Goal: Task Accomplishment & Management: Manage account settings

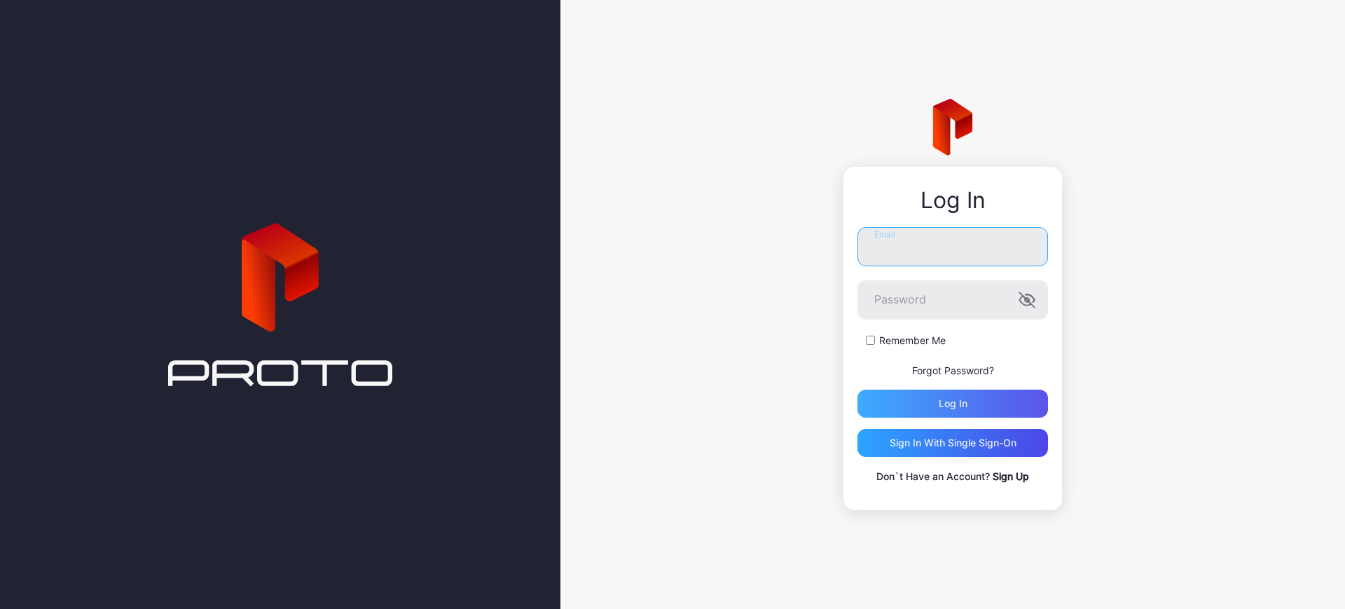
type input "**********"
click at [930, 399] on div "Log in" at bounding box center [953, 404] width 191 height 28
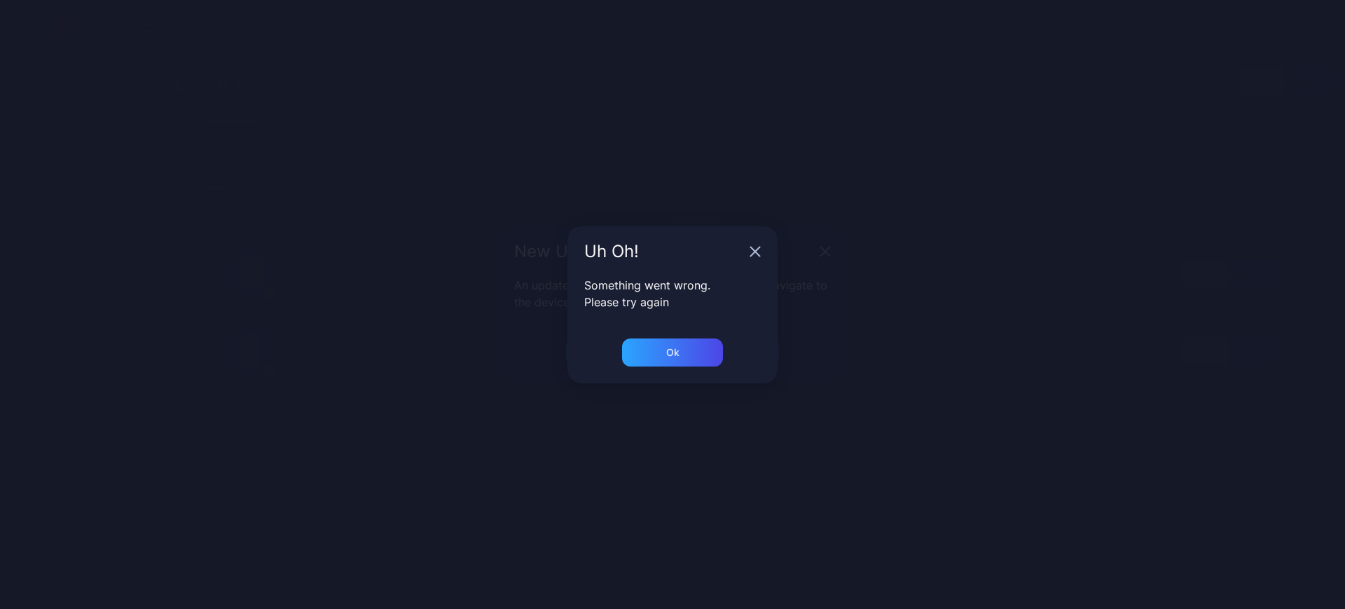
click at [686, 369] on div "Ok" at bounding box center [673, 360] width 210 height 45
click at [690, 359] on div "Ok" at bounding box center [672, 352] width 101 height 28
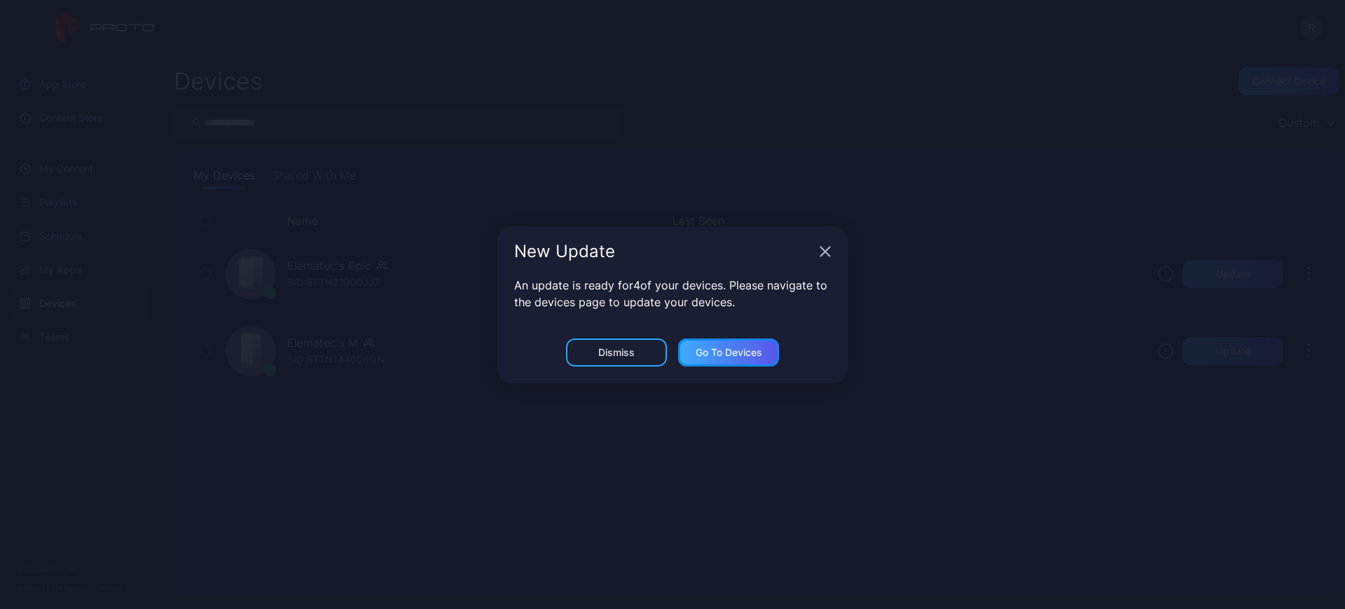
click at [720, 350] on div "Go to devices" at bounding box center [729, 352] width 67 height 11
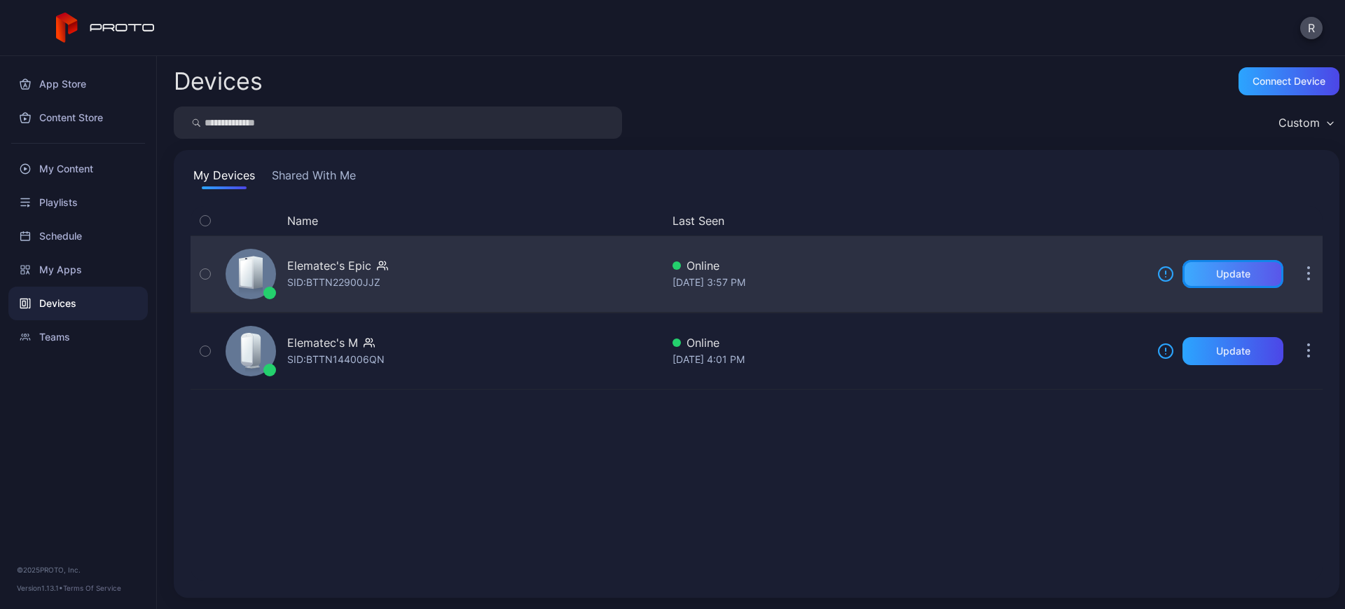
click at [1237, 270] on div "Update" at bounding box center [1233, 274] width 101 height 28
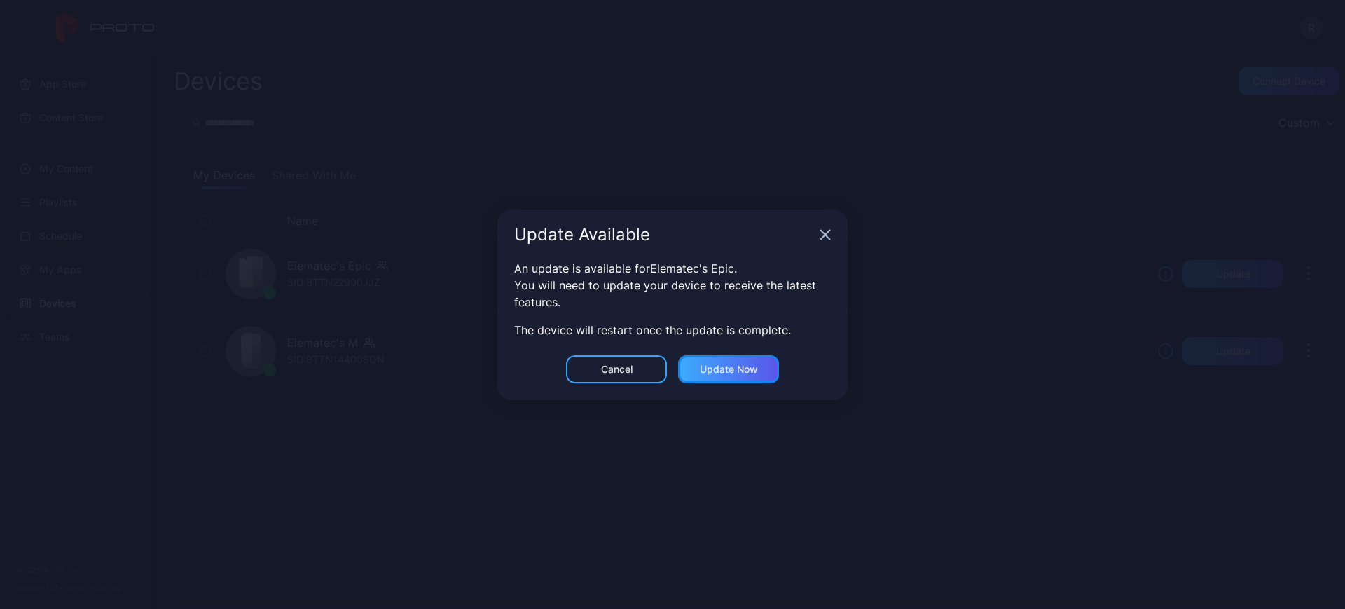
click at [743, 371] on div "Update now" at bounding box center [729, 369] width 58 height 11
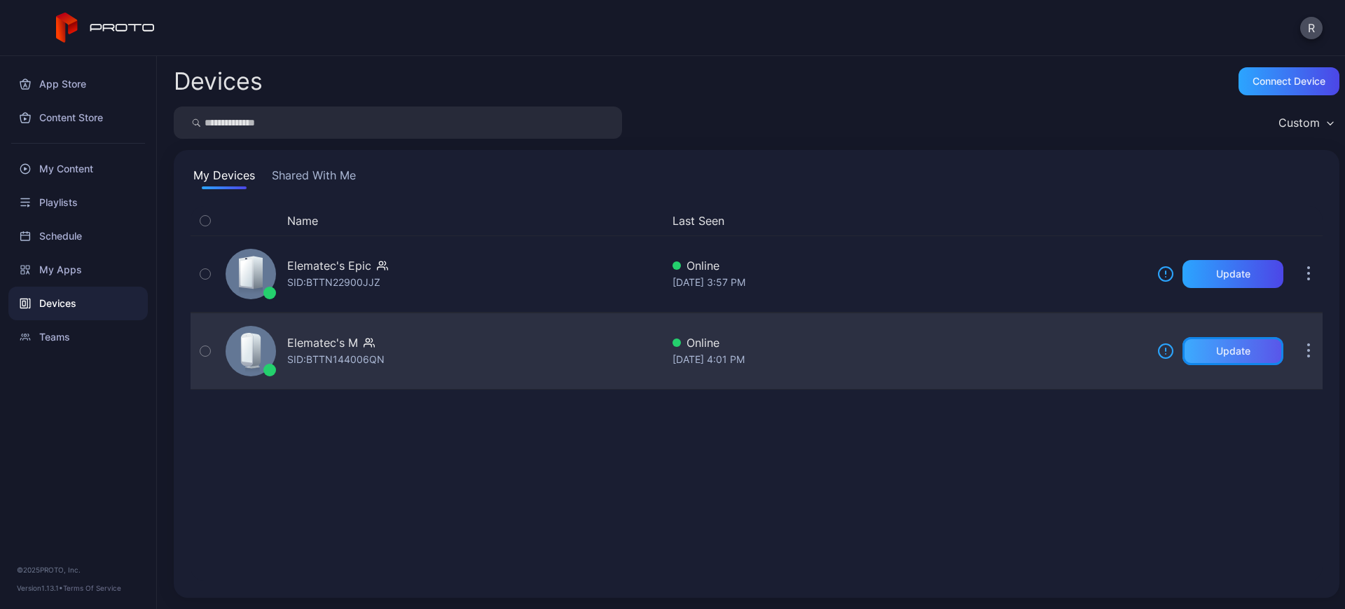
click at [1216, 356] on div "Update" at bounding box center [1233, 350] width 34 height 11
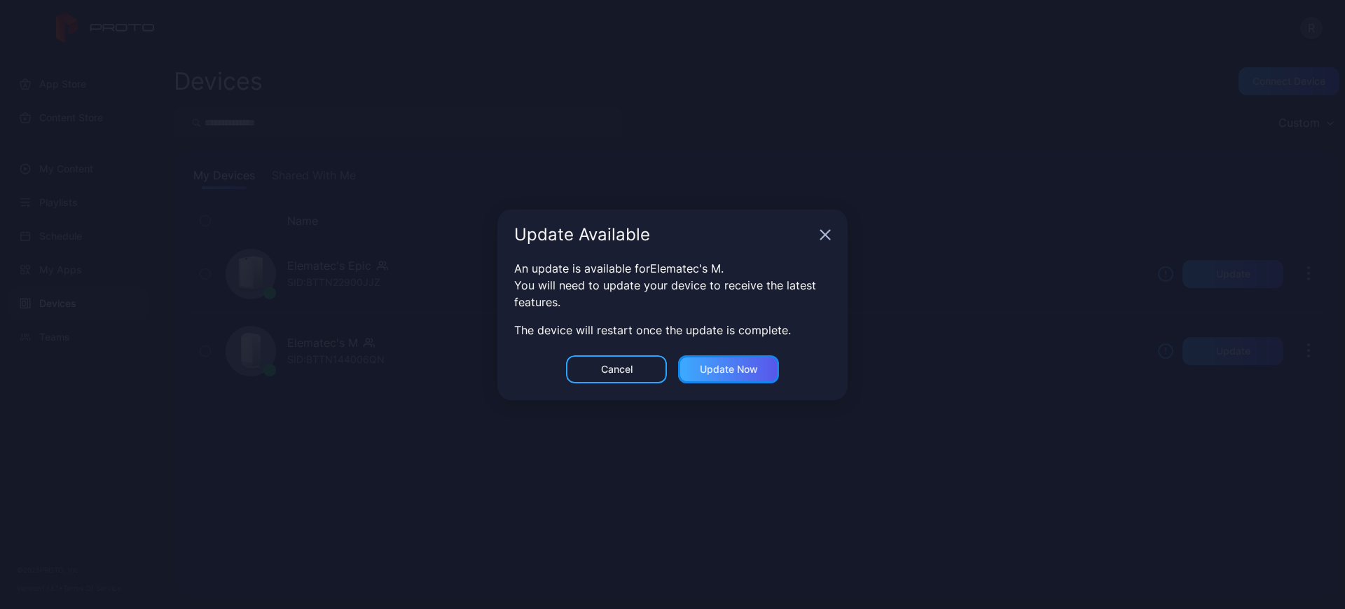
click at [759, 363] on div "Update now" at bounding box center [728, 369] width 101 height 28
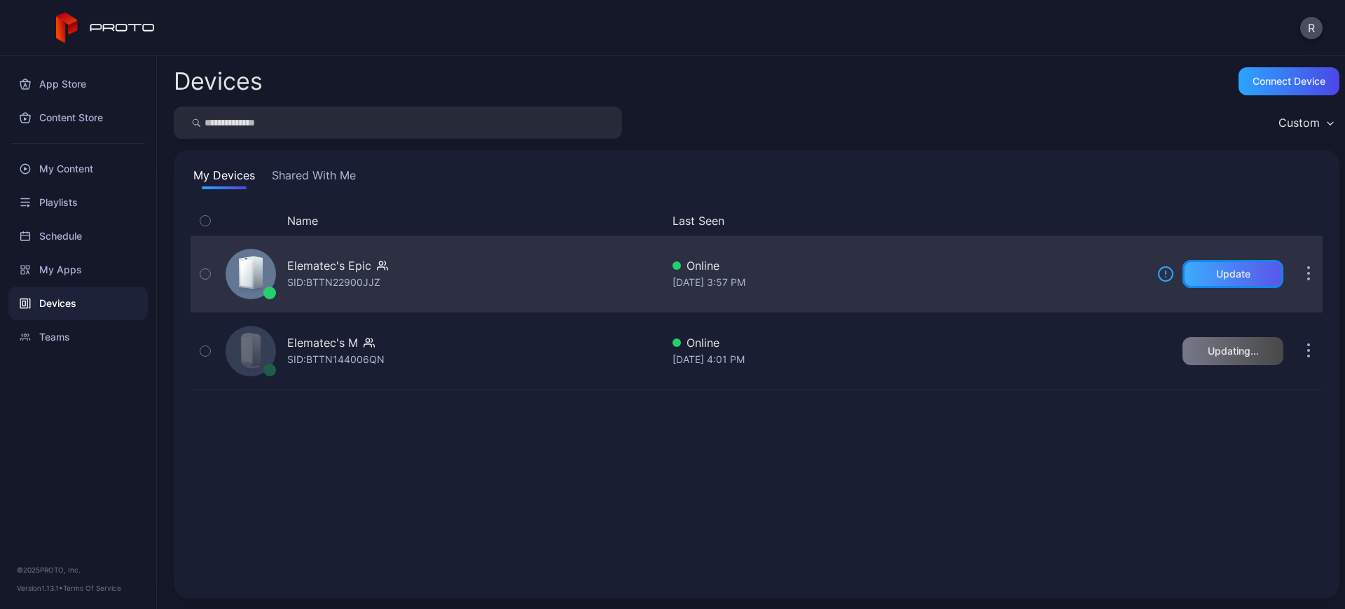
click at [1247, 271] on div "Update" at bounding box center [1233, 274] width 101 height 28
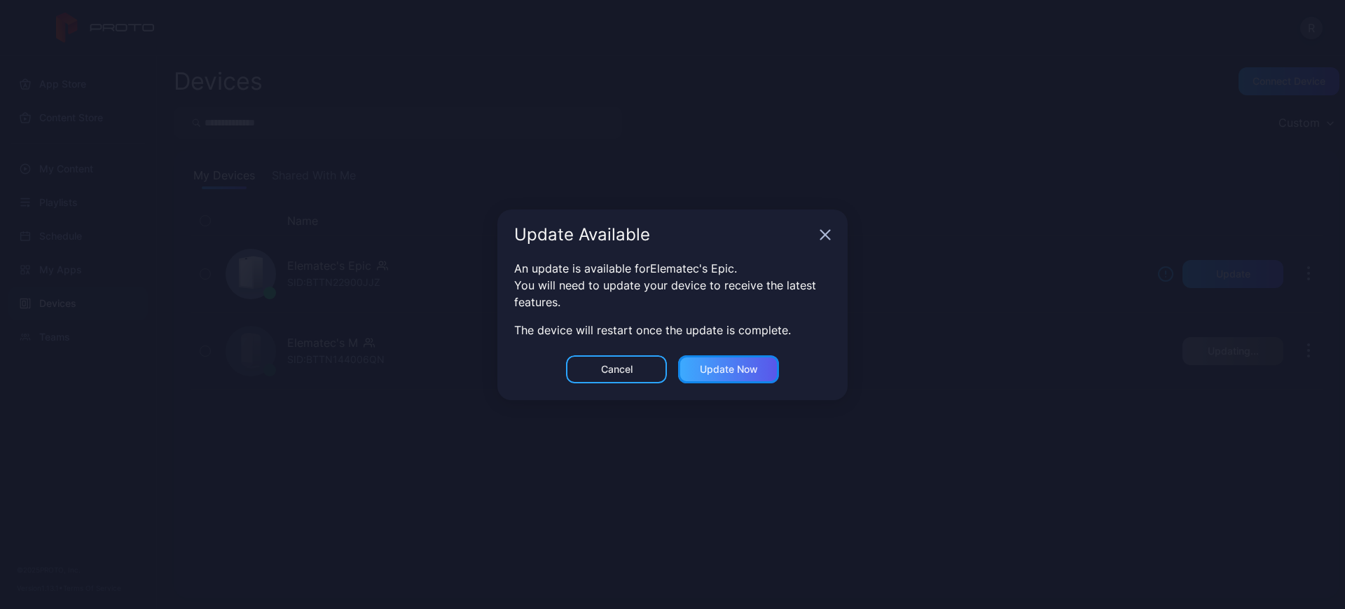
click at [748, 366] on div "Update now" at bounding box center [729, 369] width 58 height 11
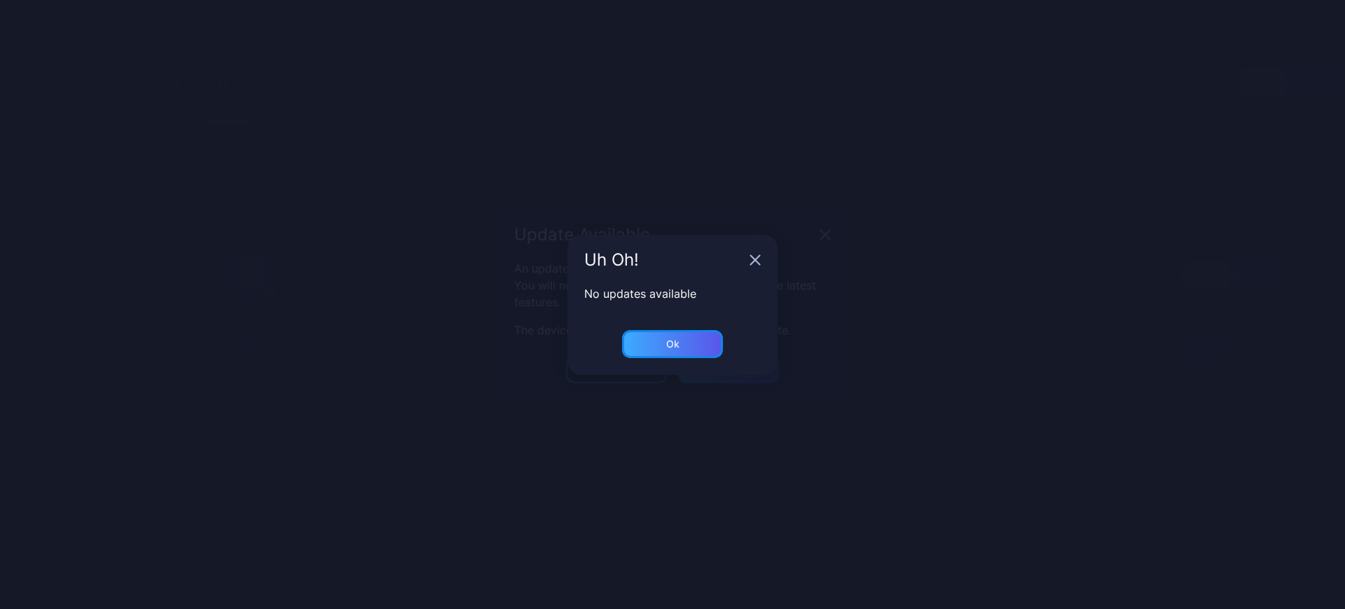
click at [709, 347] on div "Ok" at bounding box center [672, 344] width 101 height 28
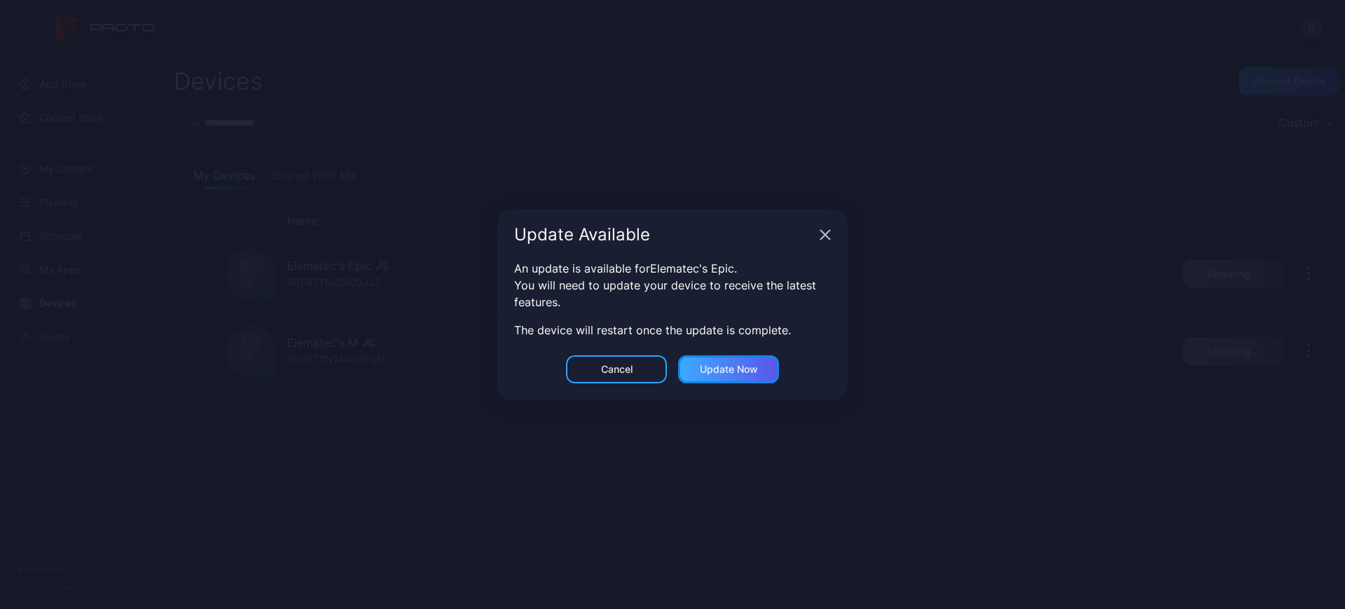
click at [737, 366] on div "Update now" at bounding box center [729, 369] width 58 height 11
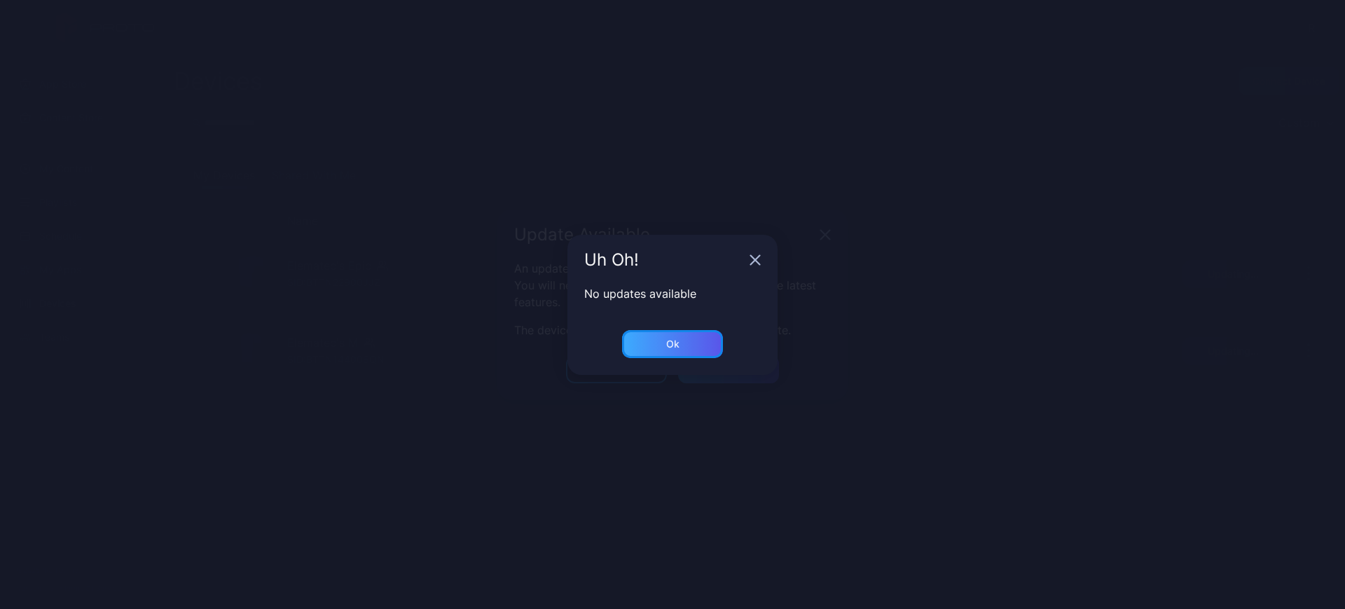
click at [703, 345] on div "Ok" at bounding box center [672, 344] width 101 height 28
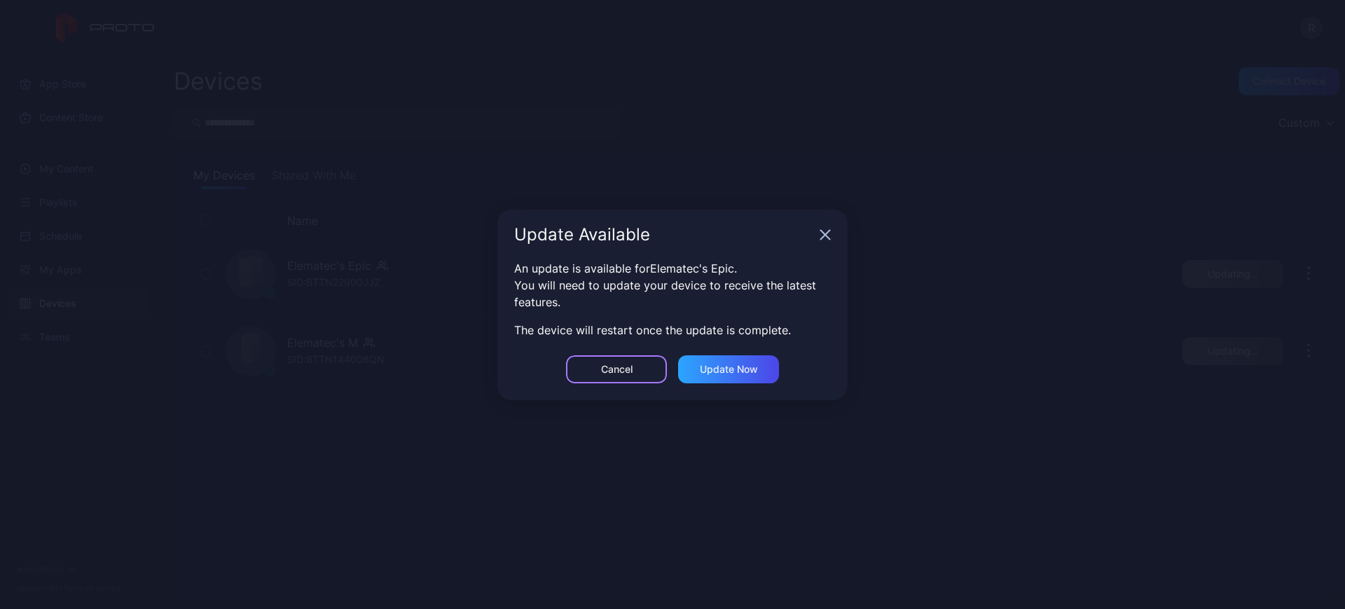
click at [637, 357] on div "Cancel" at bounding box center [616, 369] width 101 height 28
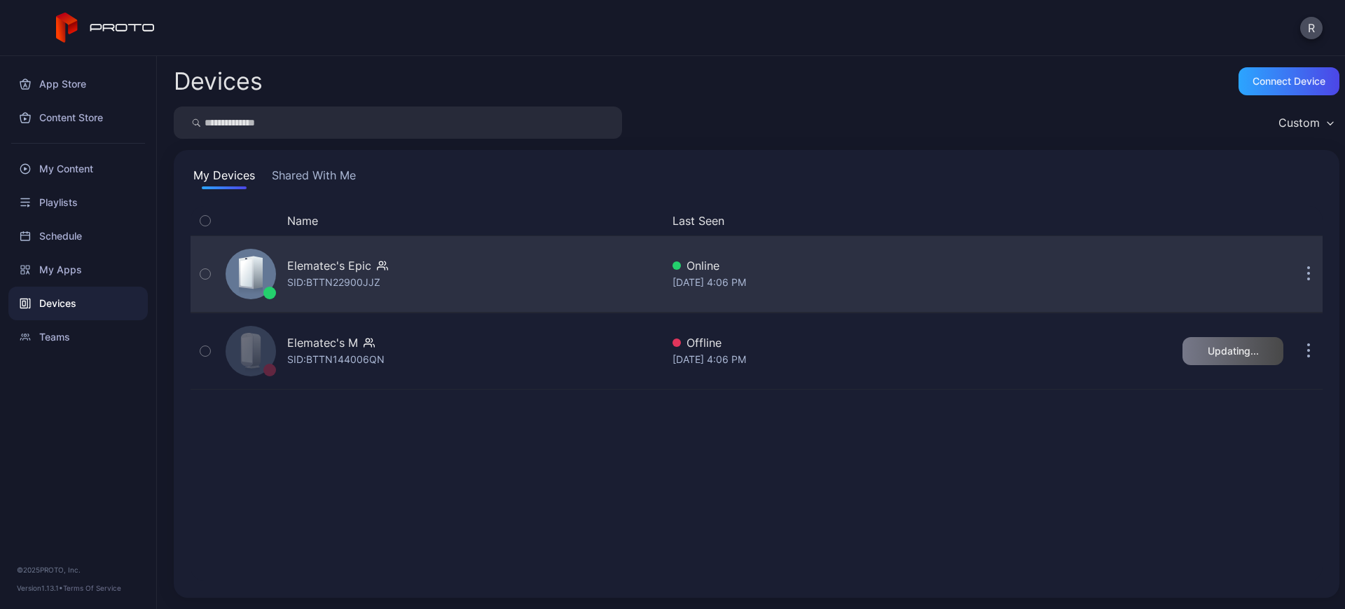
click at [477, 254] on div "Elematec's Epic SID: BTTN22900JJZ" at bounding box center [440, 274] width 441 height 70
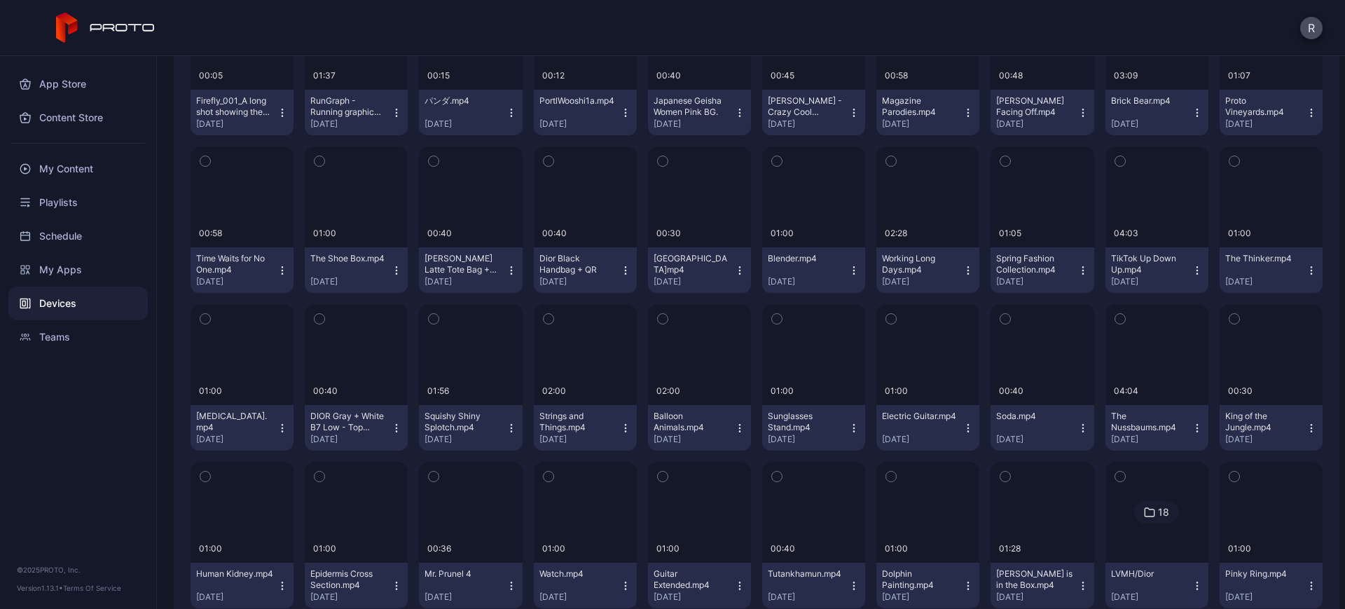
scroll to position [2345, 0]
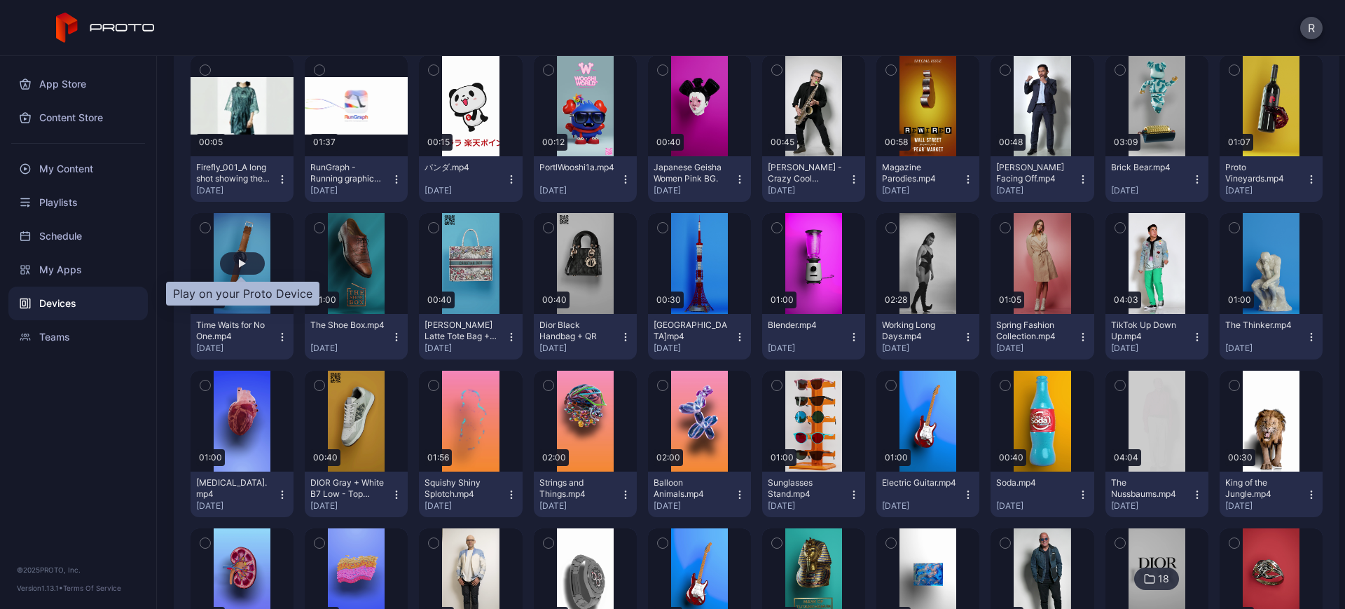
click at [244, 258] on div "button" at bounding box center [242, 263] width 45 height 22
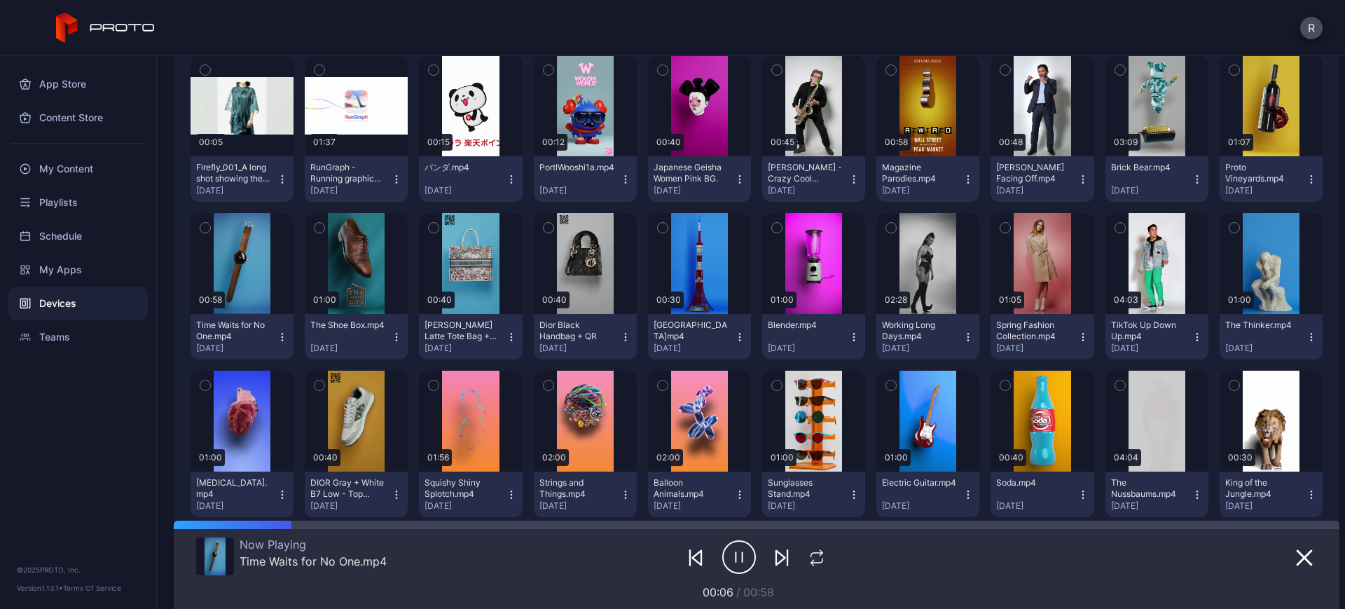
click at [60, 300] on div "Devices" at bounding box center [77, 304] width 139 height 34
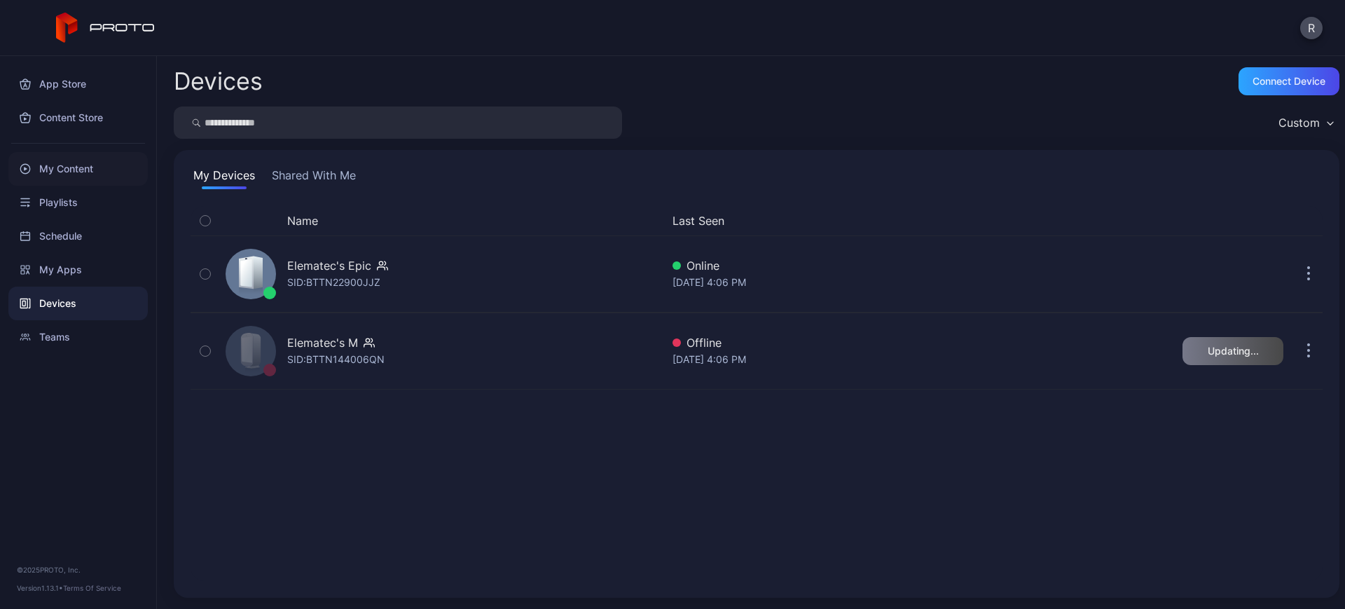
click at [81, 169] on div "My Content" at bounding box center [77, 169] width 139 height 34
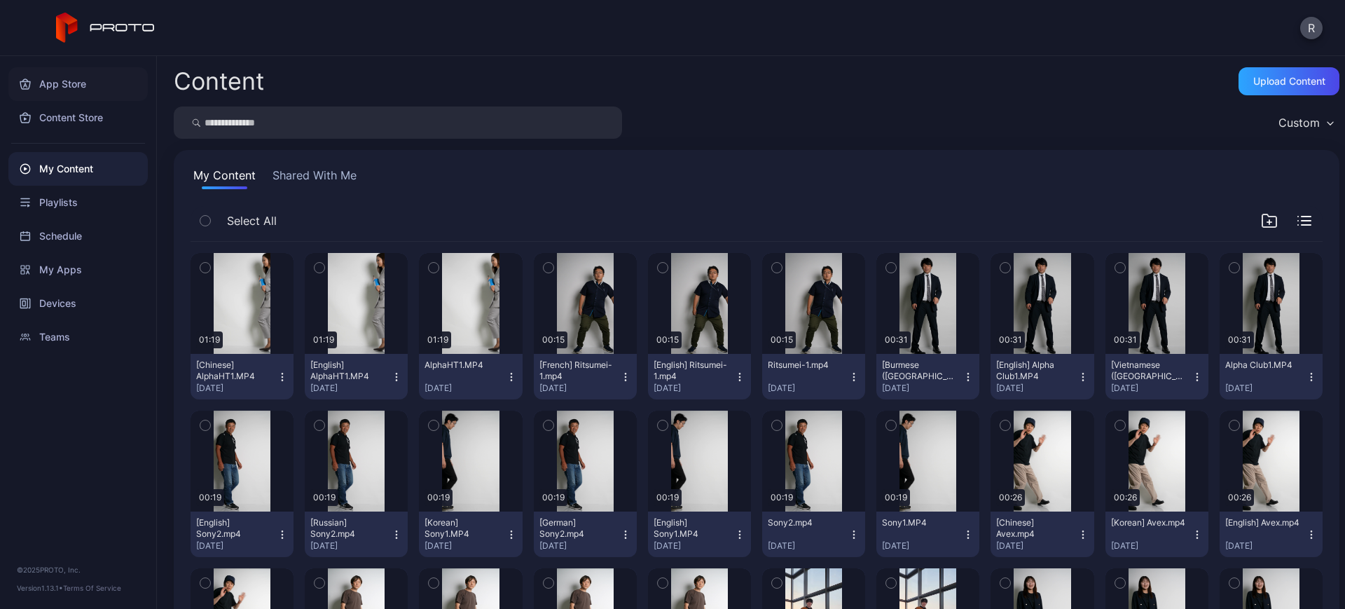
click at [91, 83] on div "App Store" at bounding box center [77, 84] width 139 height 34
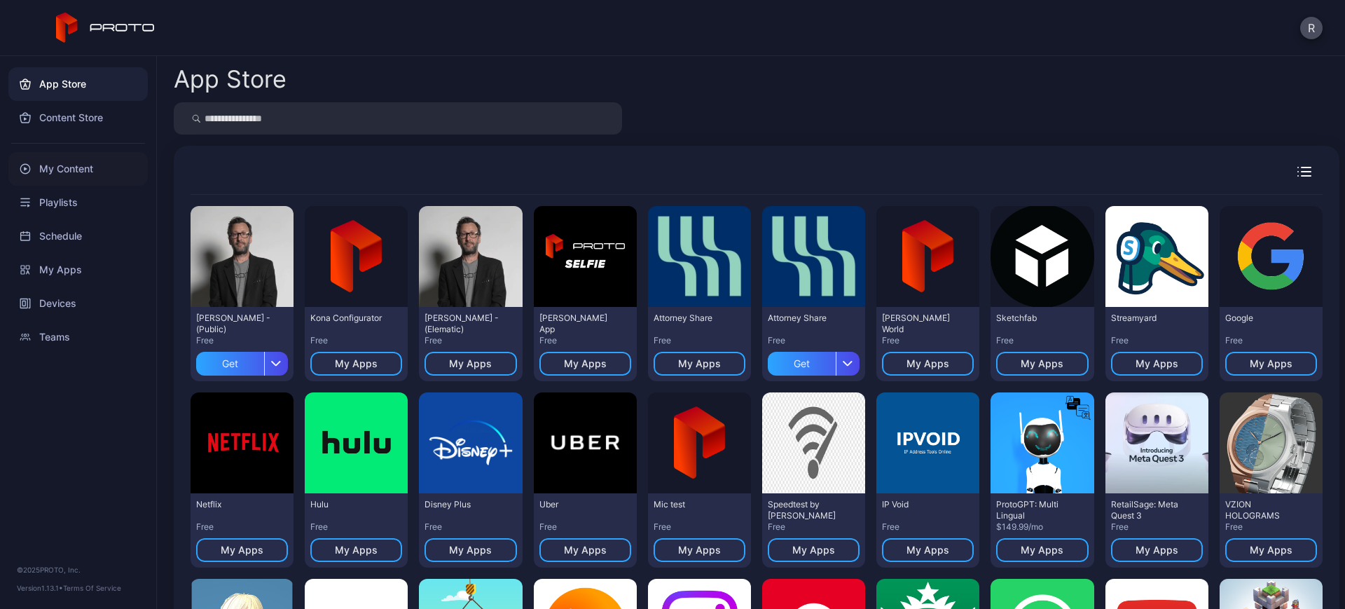
click at [88, 166] on div "My Content" at bounding box center [77, 169] width 139 height 34
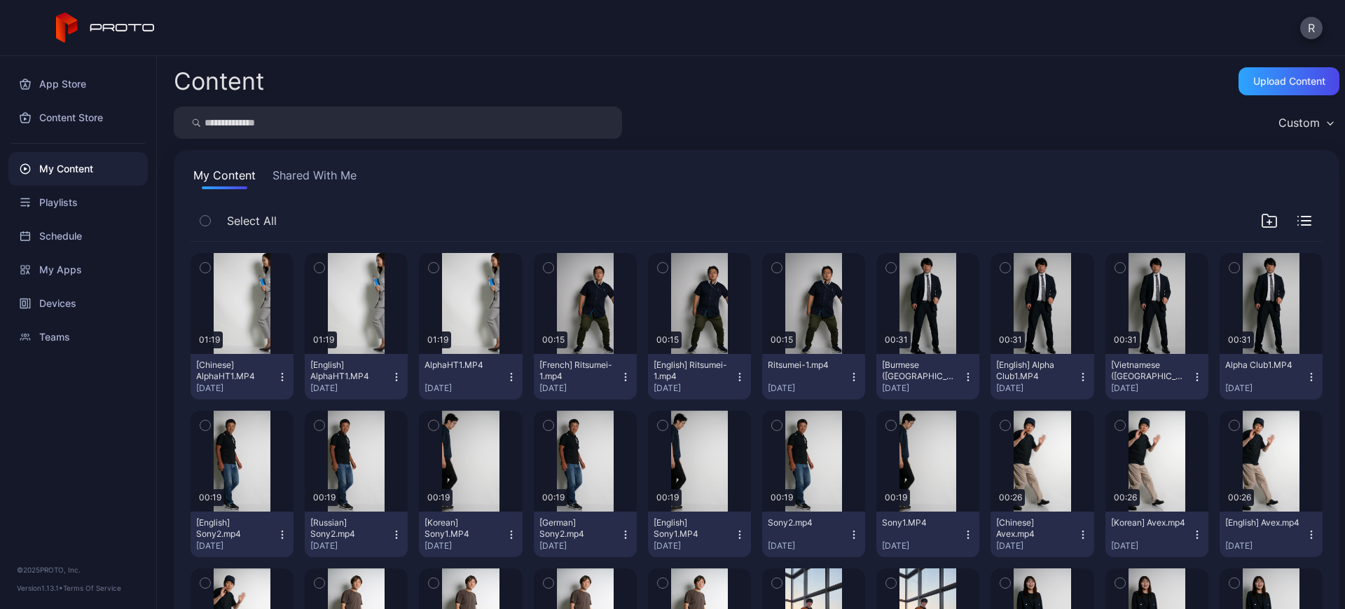
click at [296, 173] on button "Shared With Me" at bounding box center [315, 178] width 90 height 22
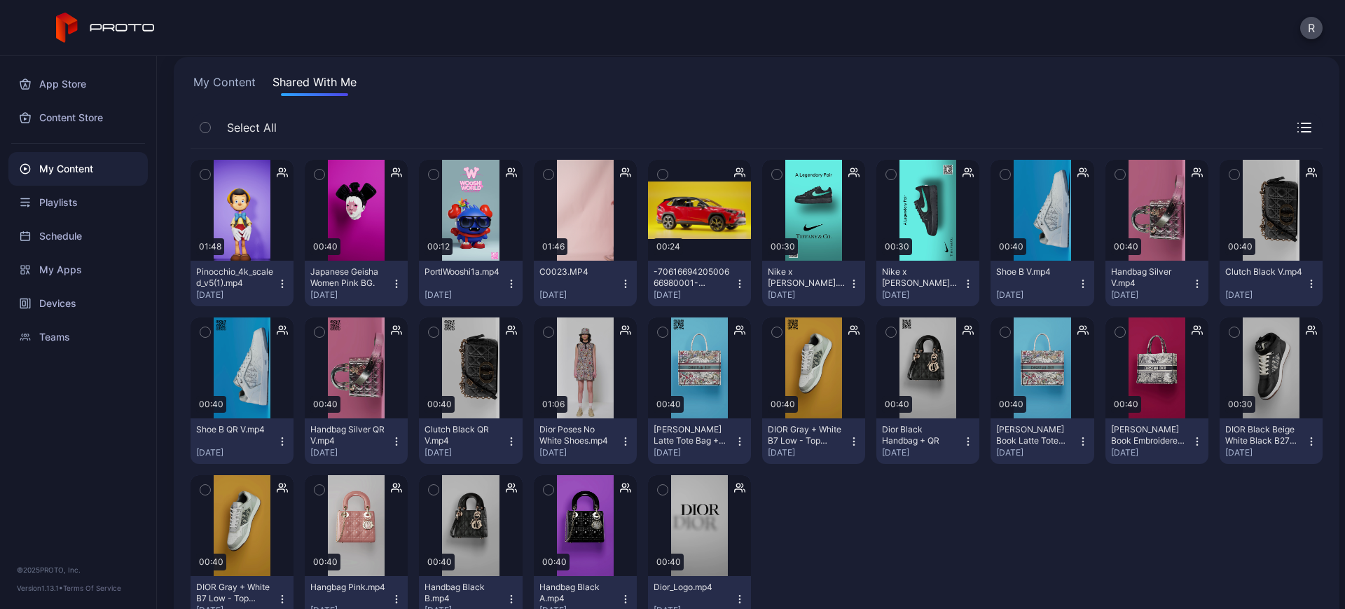
scroll to position [145, 0]
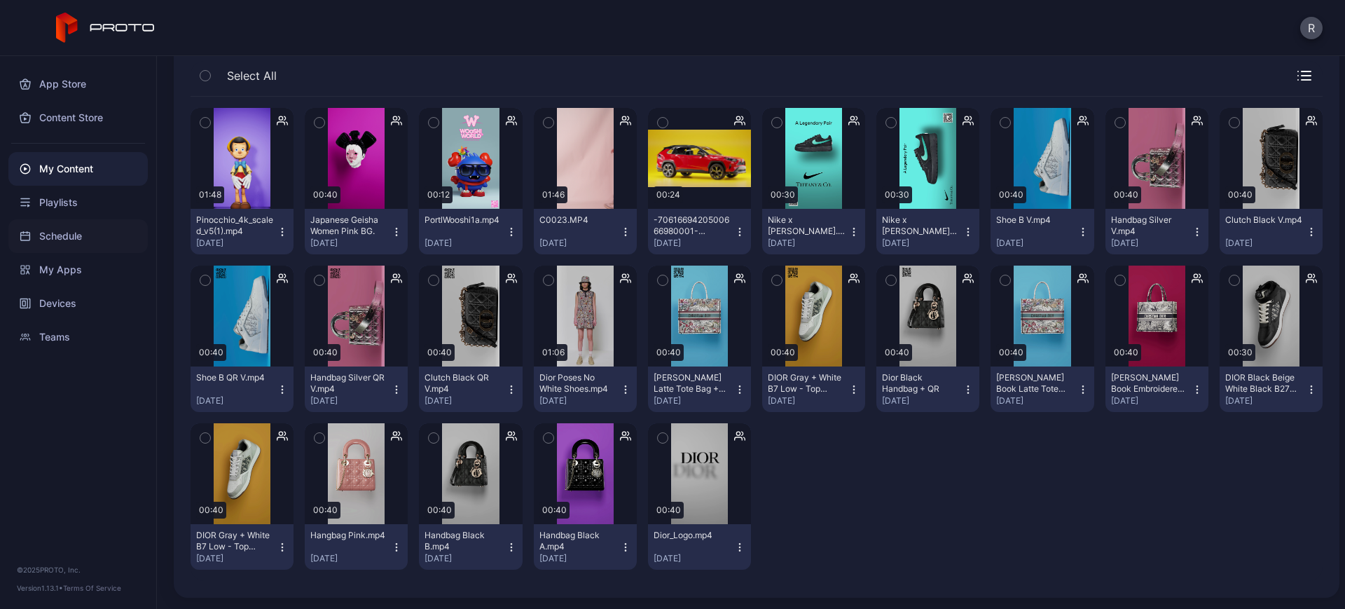
click at [60, 240] on div "Schedule" at bounding box center [77, 236] width 139 height 34
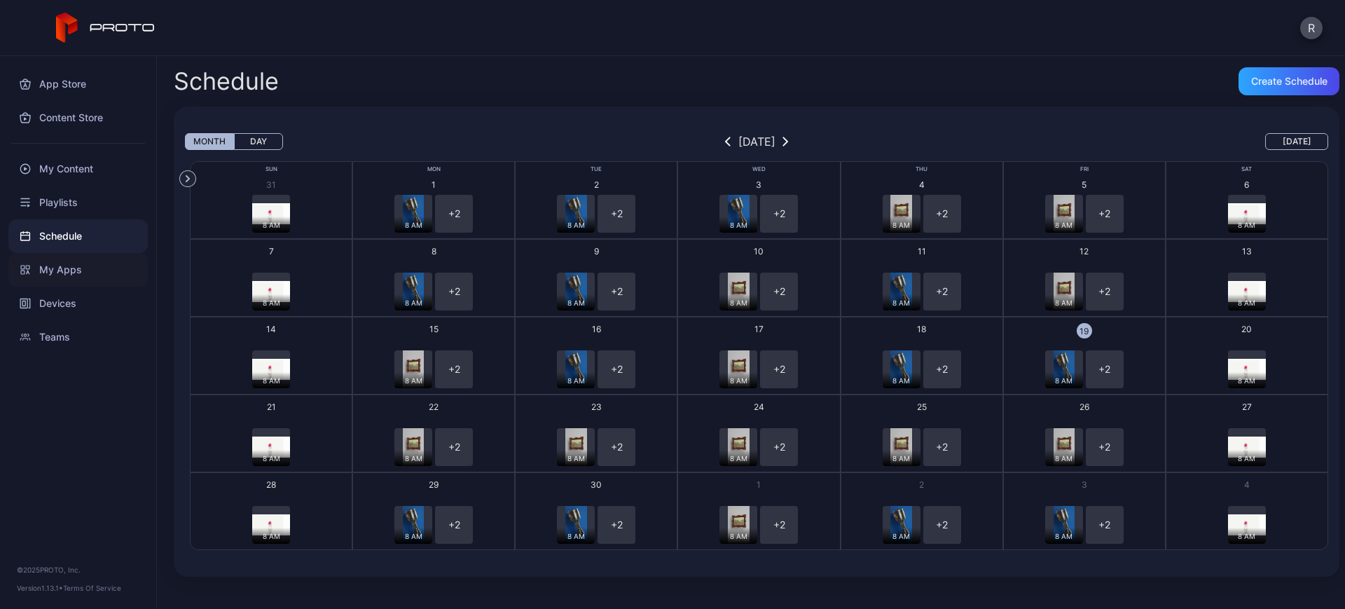
click at [58, 270] on div "My Apps" at bounding box center [77, 270] width 139 height 34
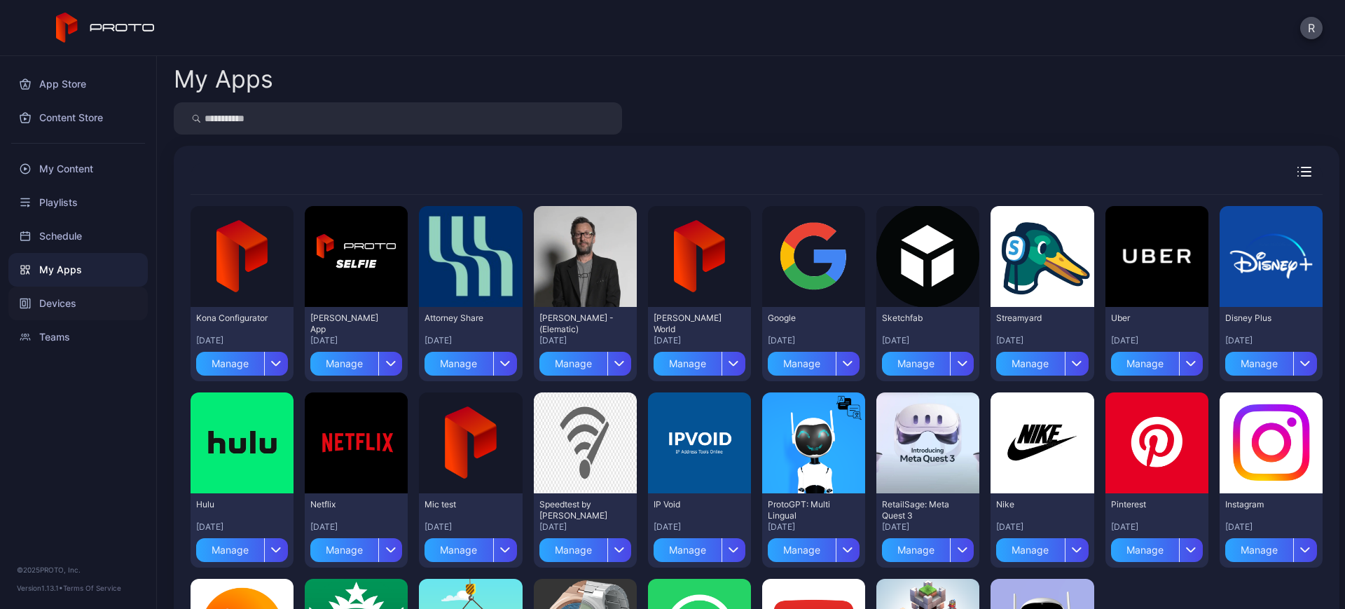
click at [69, 298] on div "Devices" at bounding box center [77, 304] width 139 height 34
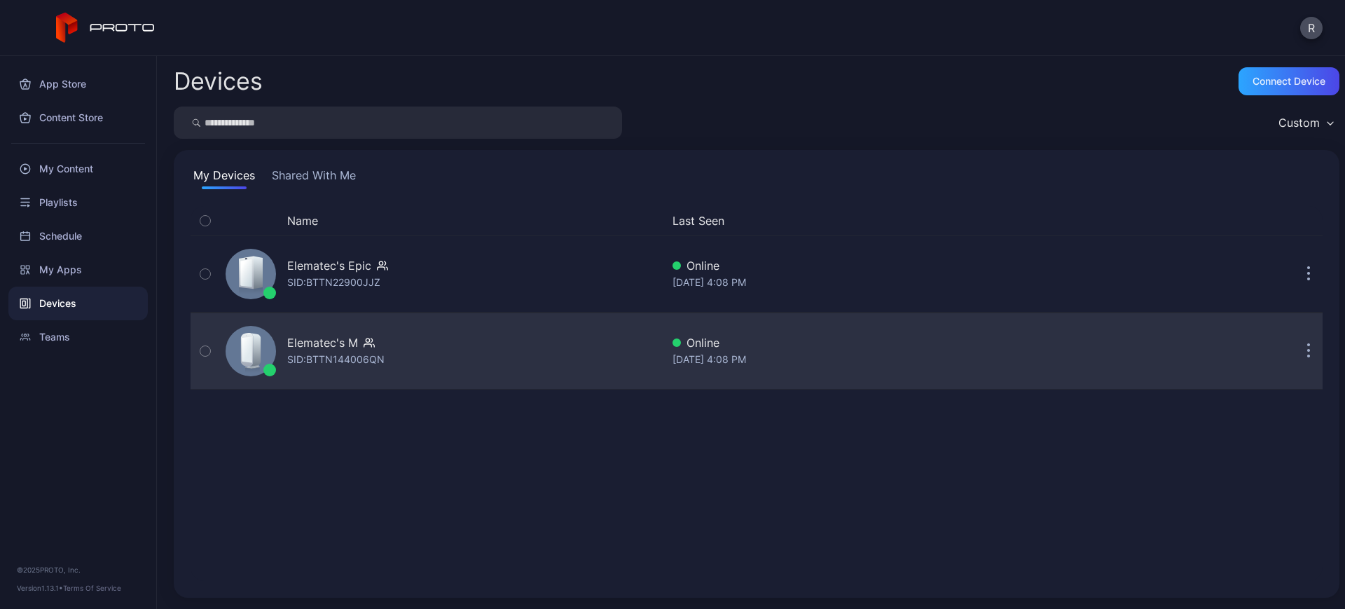
click at [462, 349] on div "Elematec's M SID: BTTN144006QN" at bounding box center [440, 351] width 441 height 70
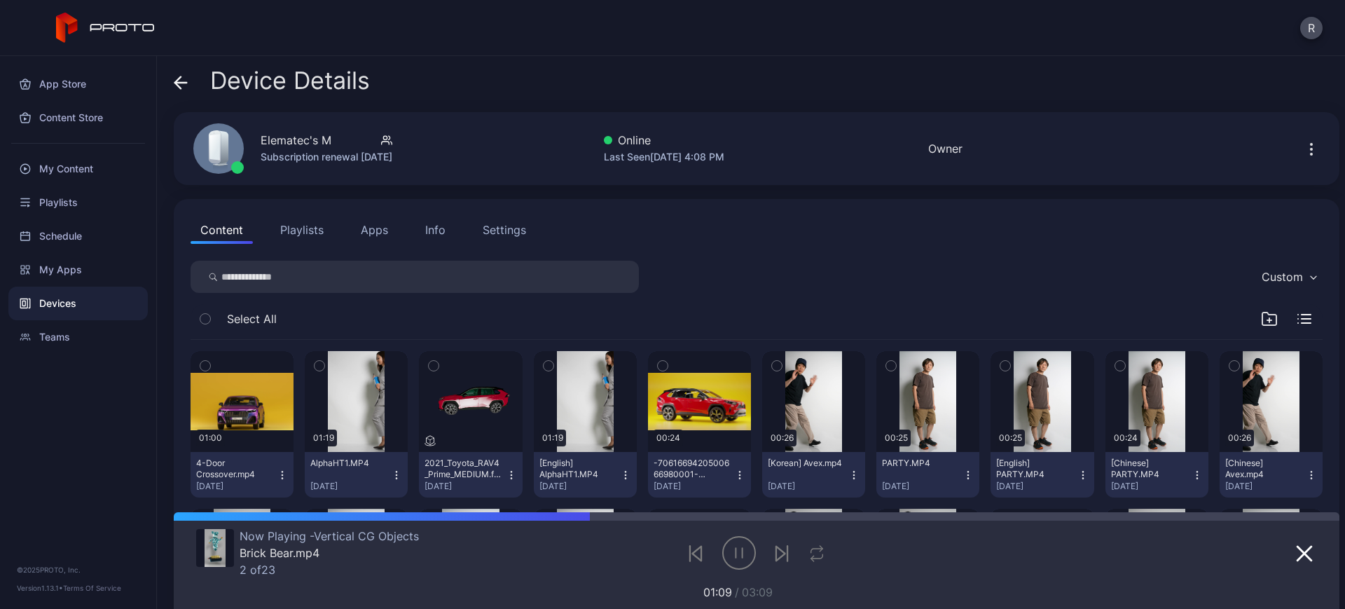
scroll to position [175, 0]
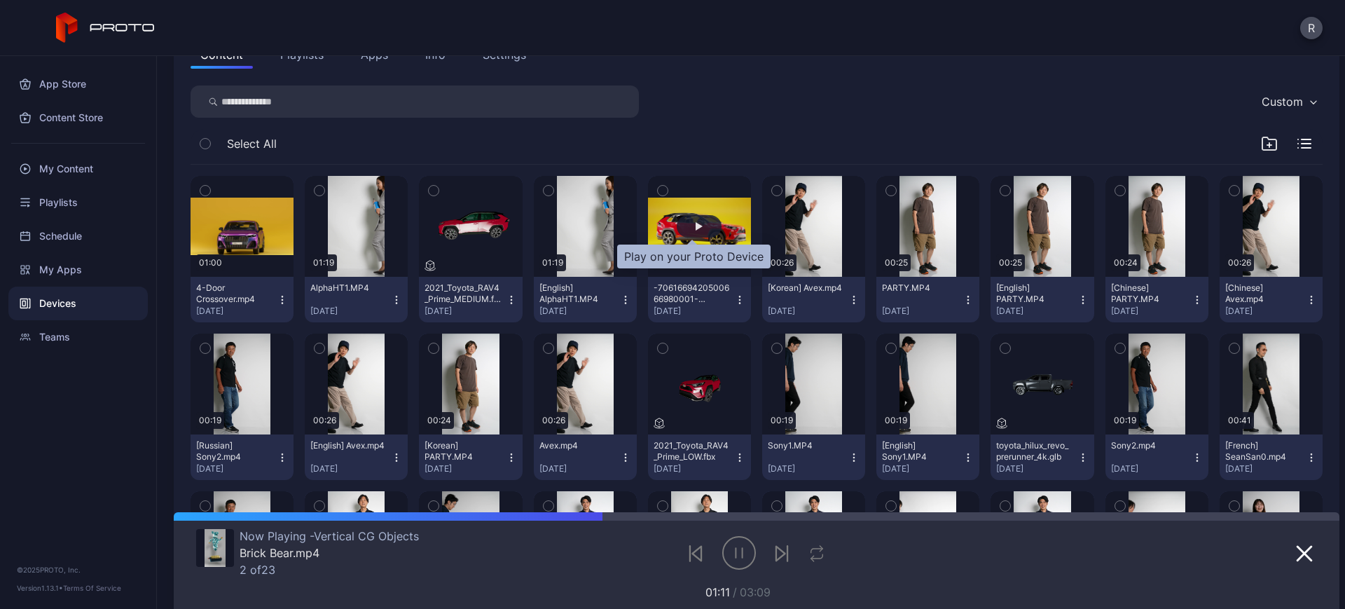
click at [681, 224] on div "button" at bounding box center [699, 226] width 45 height 22
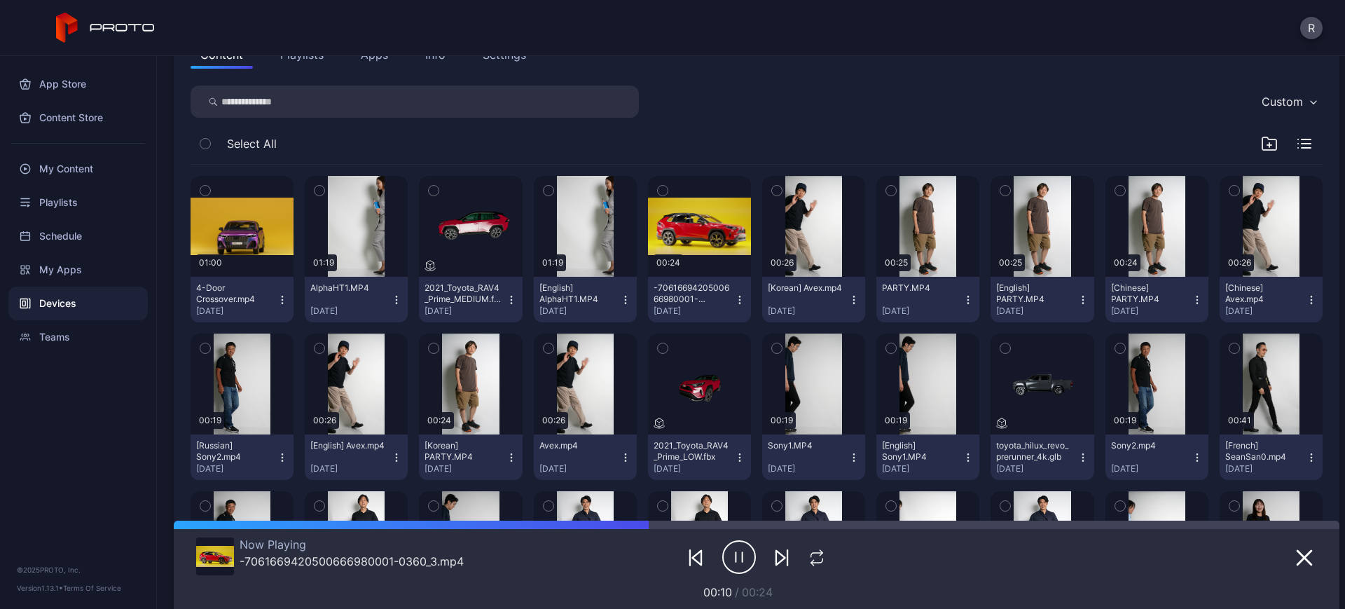
click at [76, 302] on div "Devices" at bounding box center [77, 304] width 139 height 34
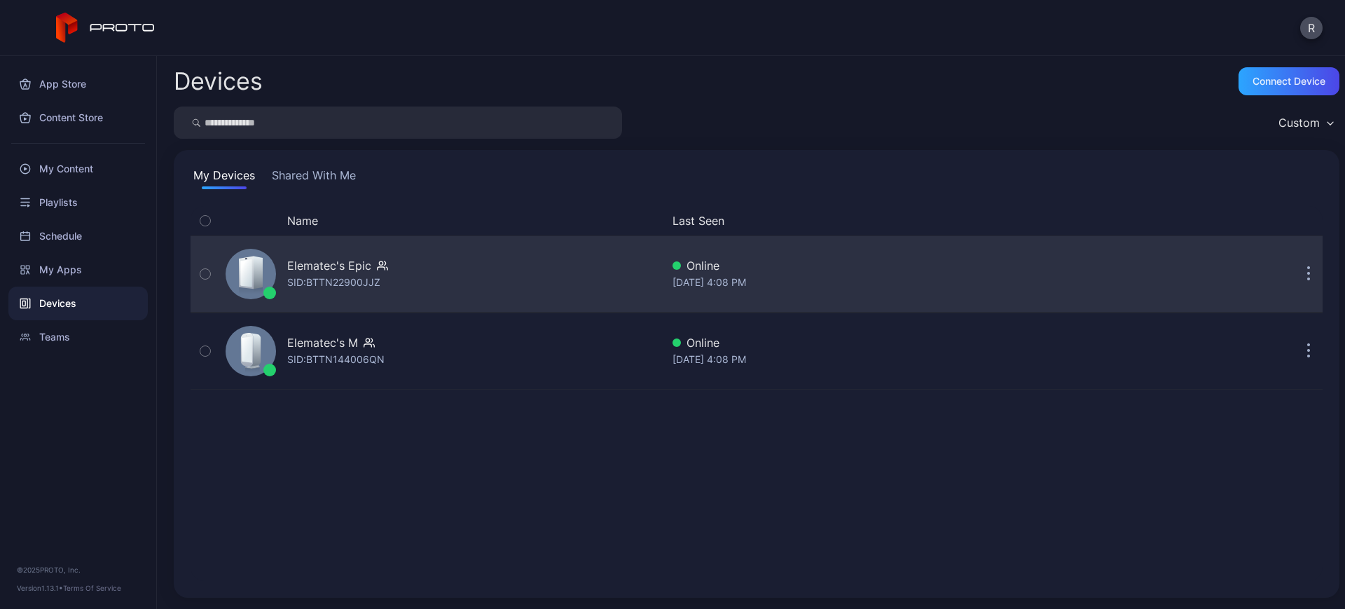
click at [459, 269] on div "Elematec's Epic SID: BTTN22900JJZ" at bounding box center [440, 274] width 441 height 70
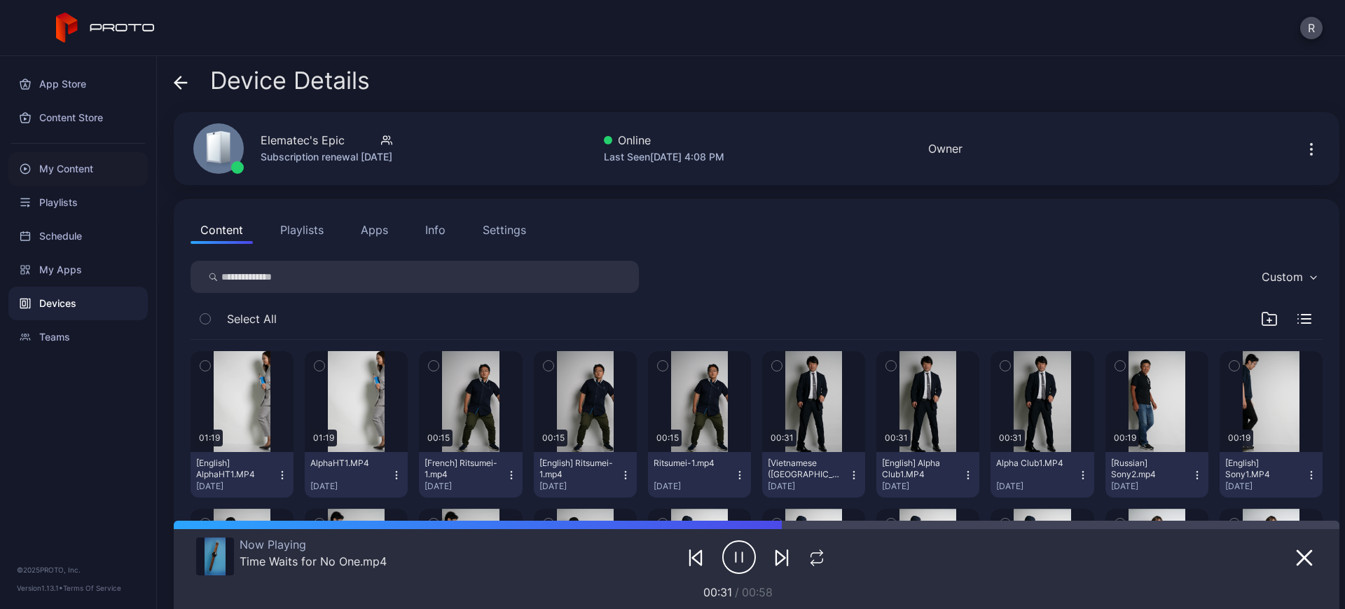
click at [84, 161] on div "My Content" at bounding box center [77, 169] width 139 height 34
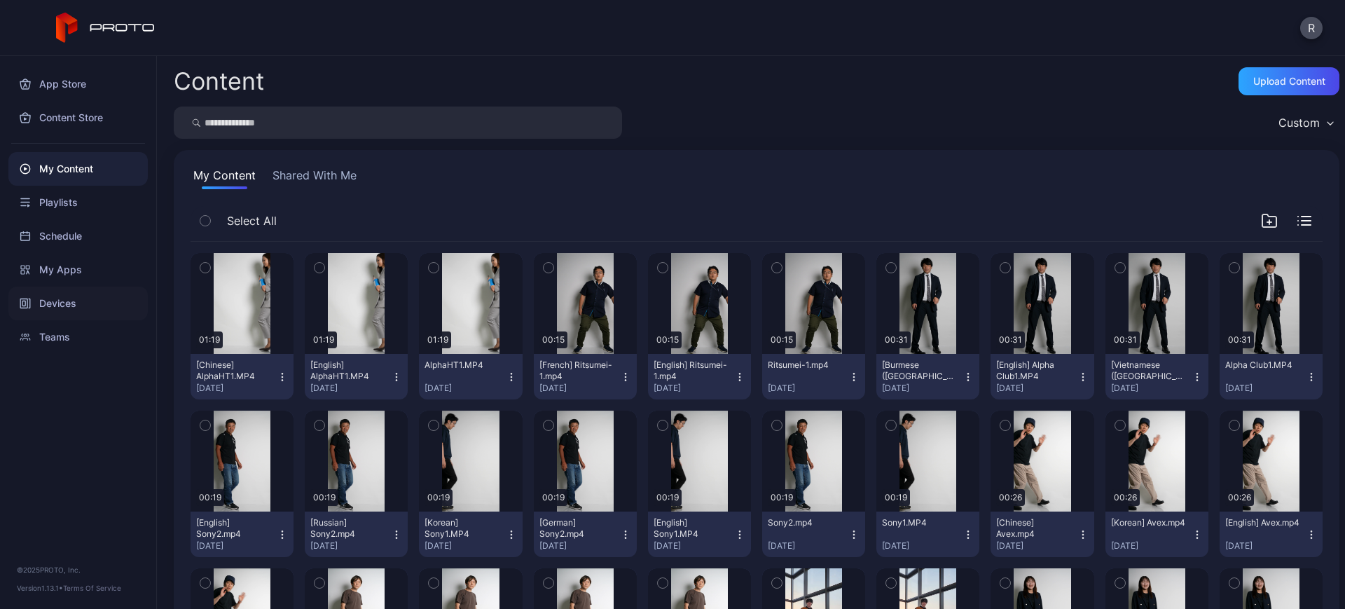
click at [67, 298] on div "Devices" at bounding box center [77, 304] width 139 height 34
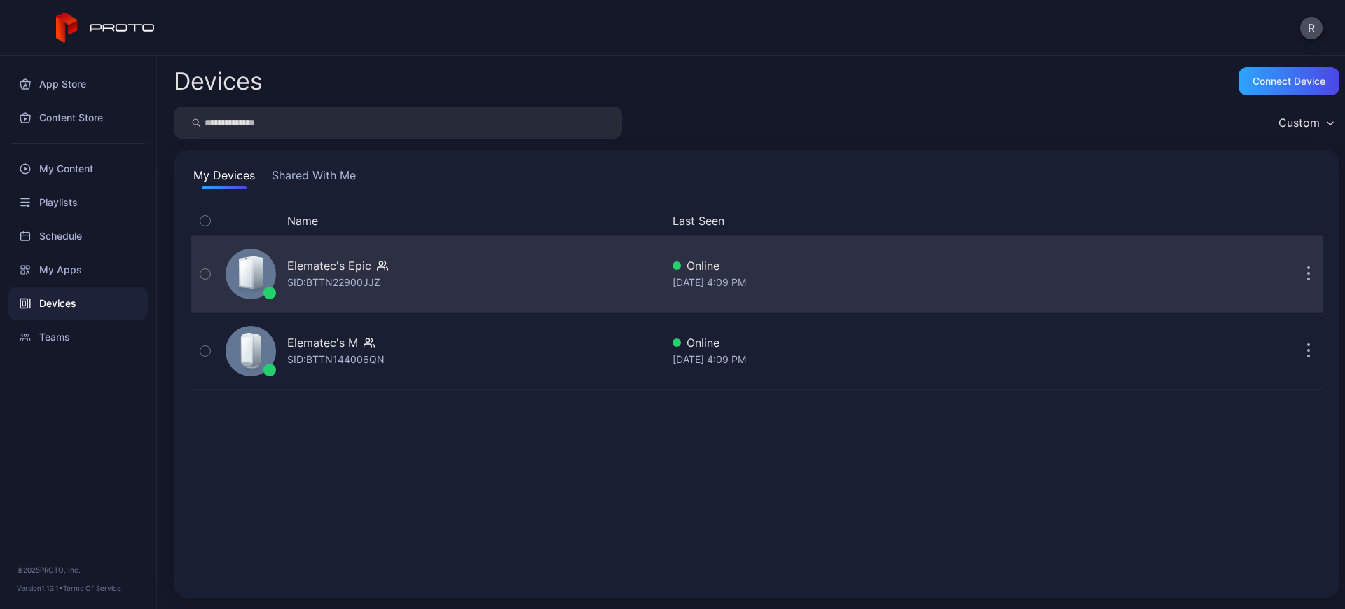
click at [440, 285] on div "Elematec's Epic SID: BTTN22900JJZ" at bounding box center [440, 274] width 441 height 70
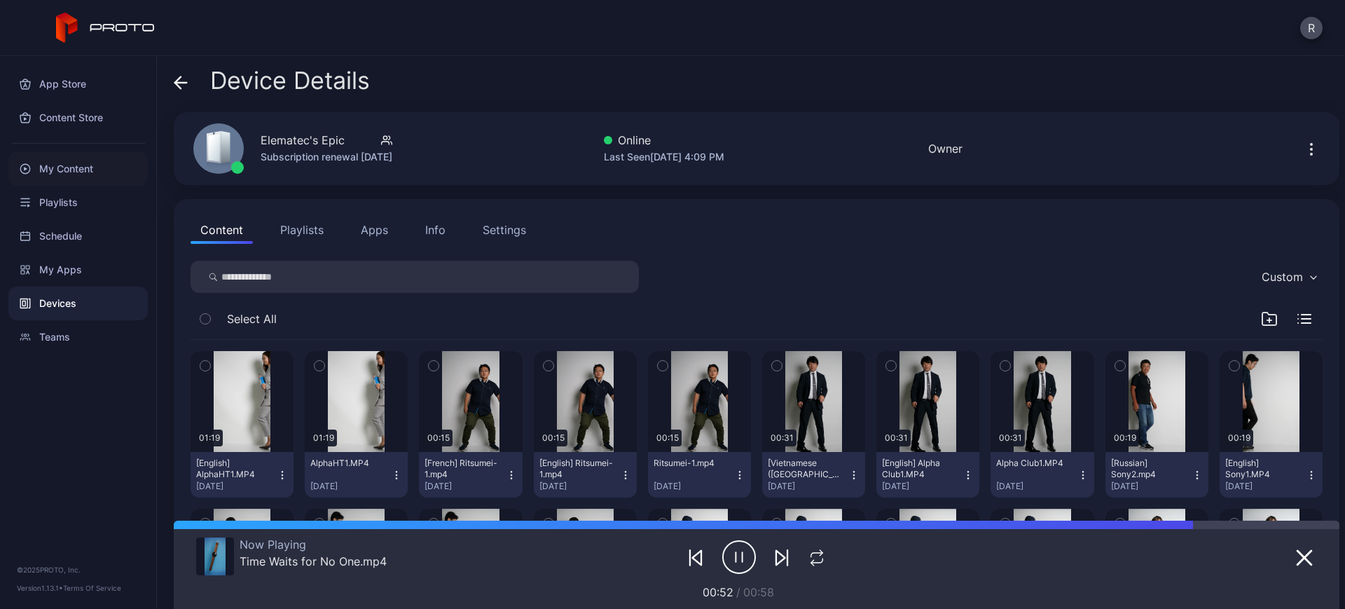
click at [62, 171] on div "My Content" at bounding box center [77, 169] width 139 height 34
